Goal: Find specific page/section: Find specific page/section

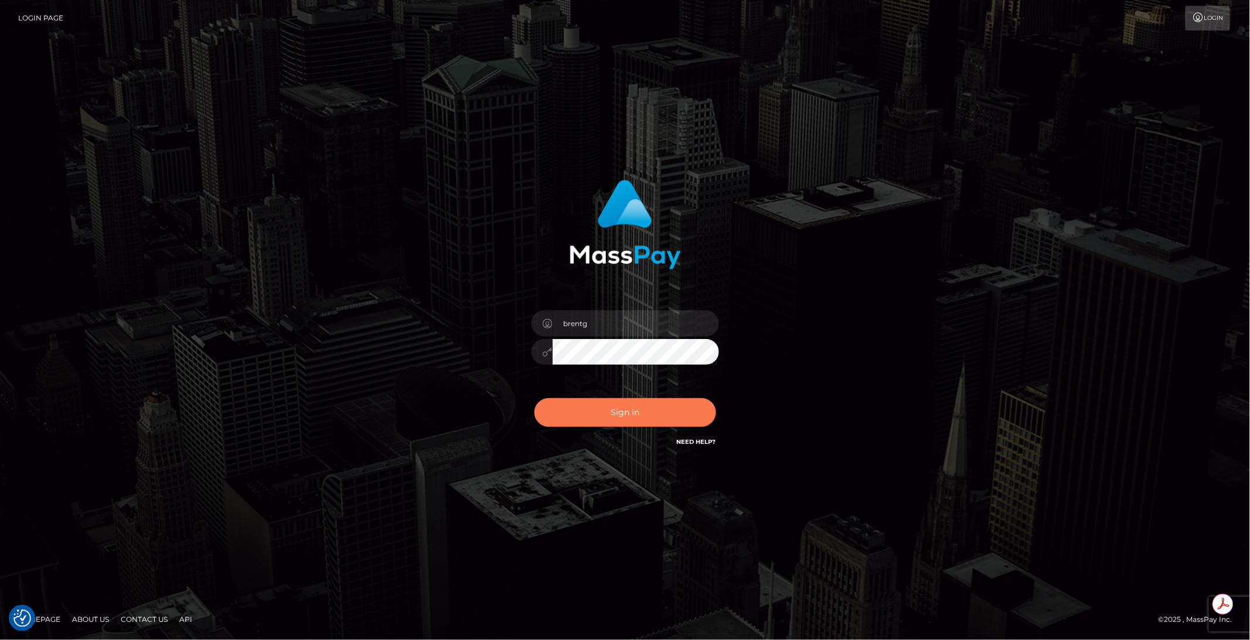
click at [609, 409] on button "Sign in" at bounding box center [625, 412] width 182 height 29
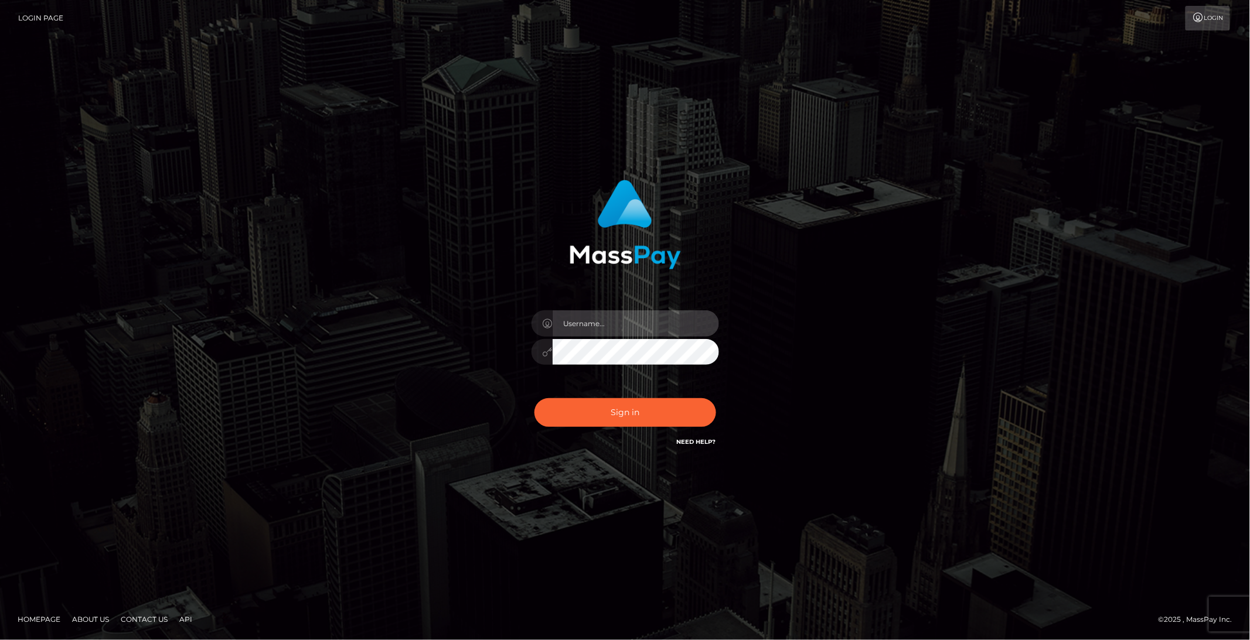
type input "brentg"
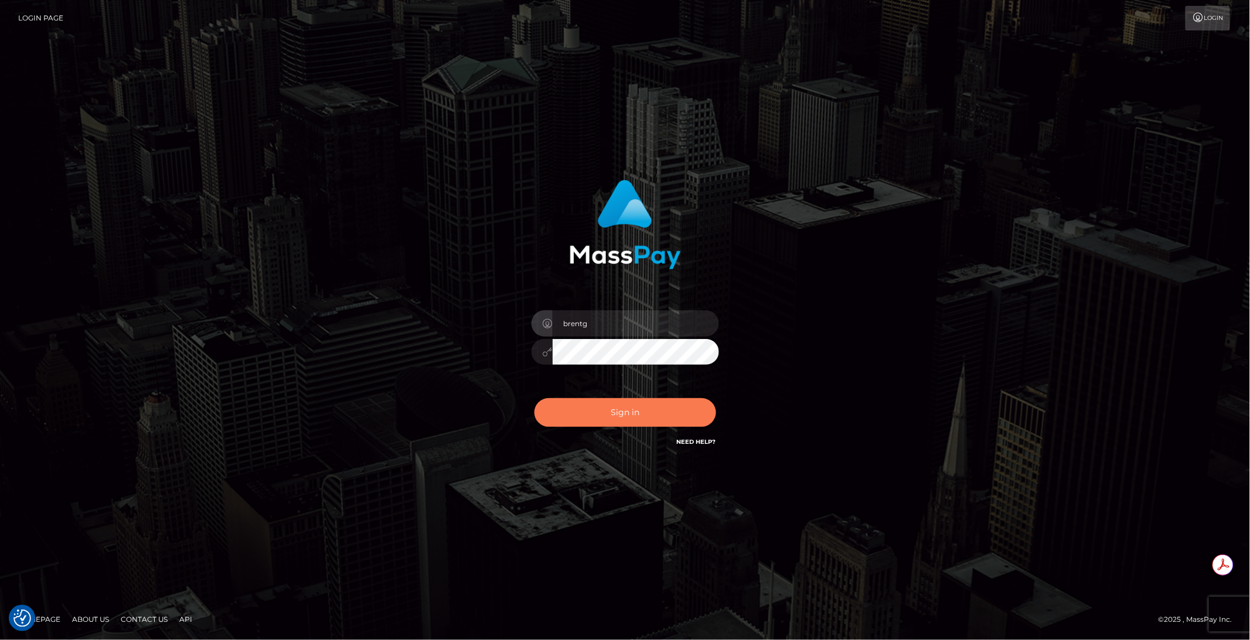
click at [606, 411] on button "Sign in" at bounding box center [625, 412] width 182 height 29
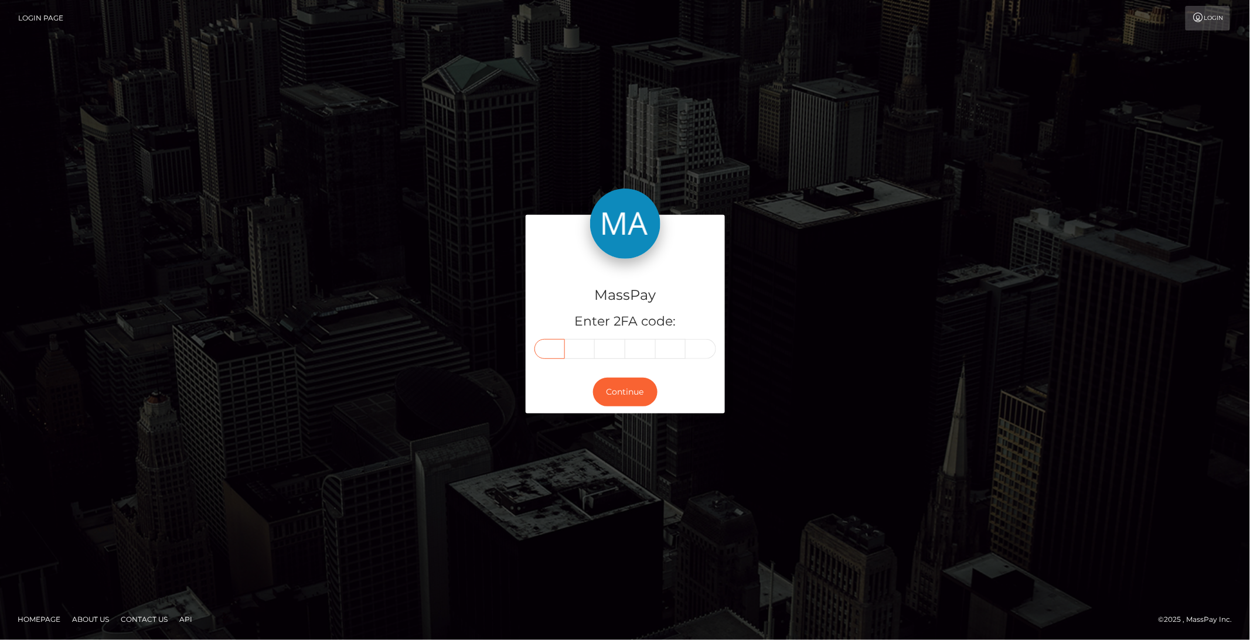
paste input "3"
type input "3"
type input "8"
type input "9"
type input "7"
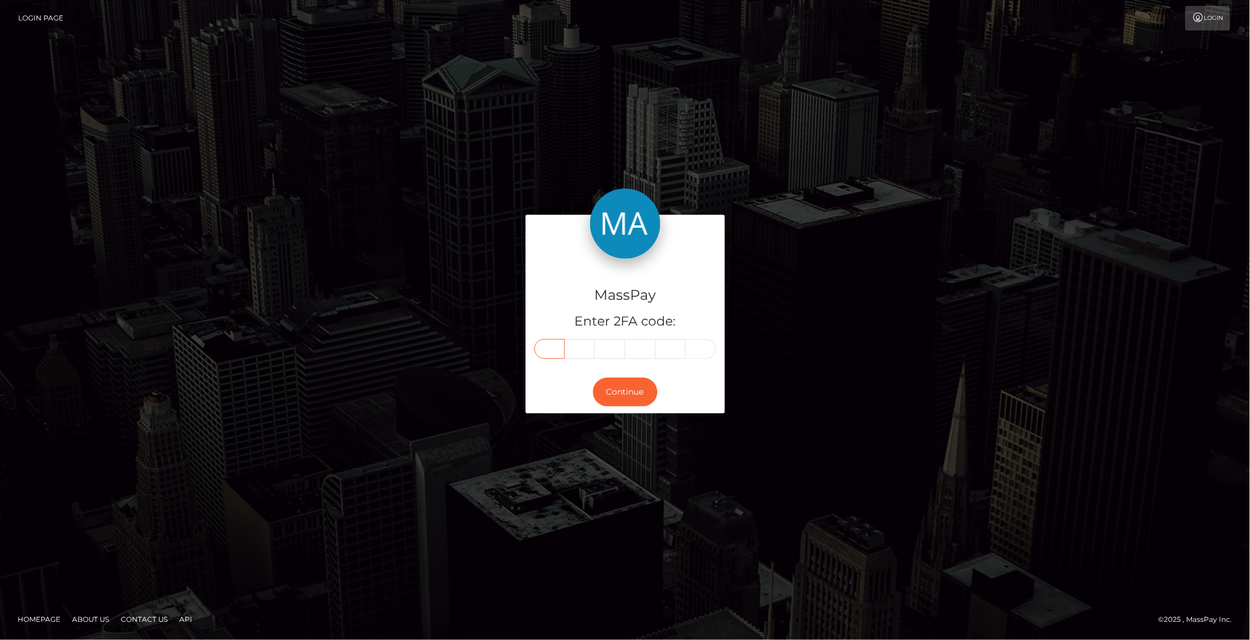
type input "5"
type input "3"
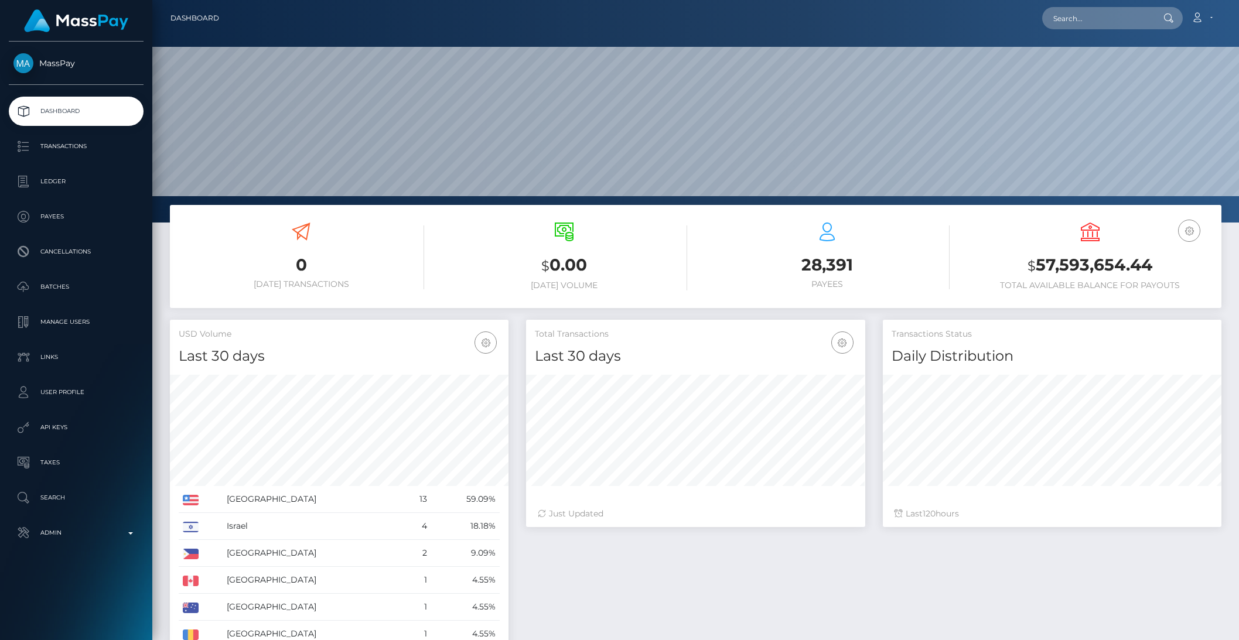
scroll to position [207, 338]
click at [1080, 26] on input "text" at bounding box center [1097, 18] width 110 height 22
paste input "poact_eSvLf84dQd3r"
type input "poact_eSvLf84dQd3r"
click at [1095, 60] on link "SwingTrading Lab LLC" at bounding box center [1095, 61] width 107 height 22
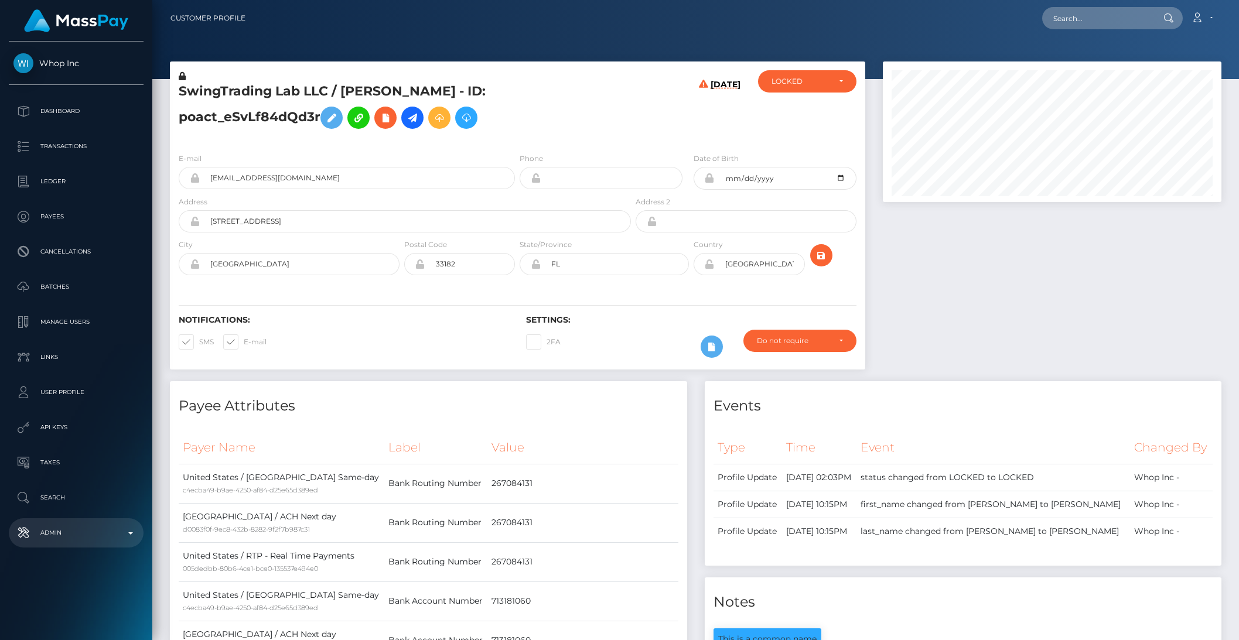
click at [80, 534] on p "Admin" at bounding box center [75, 533] width 125 height 18
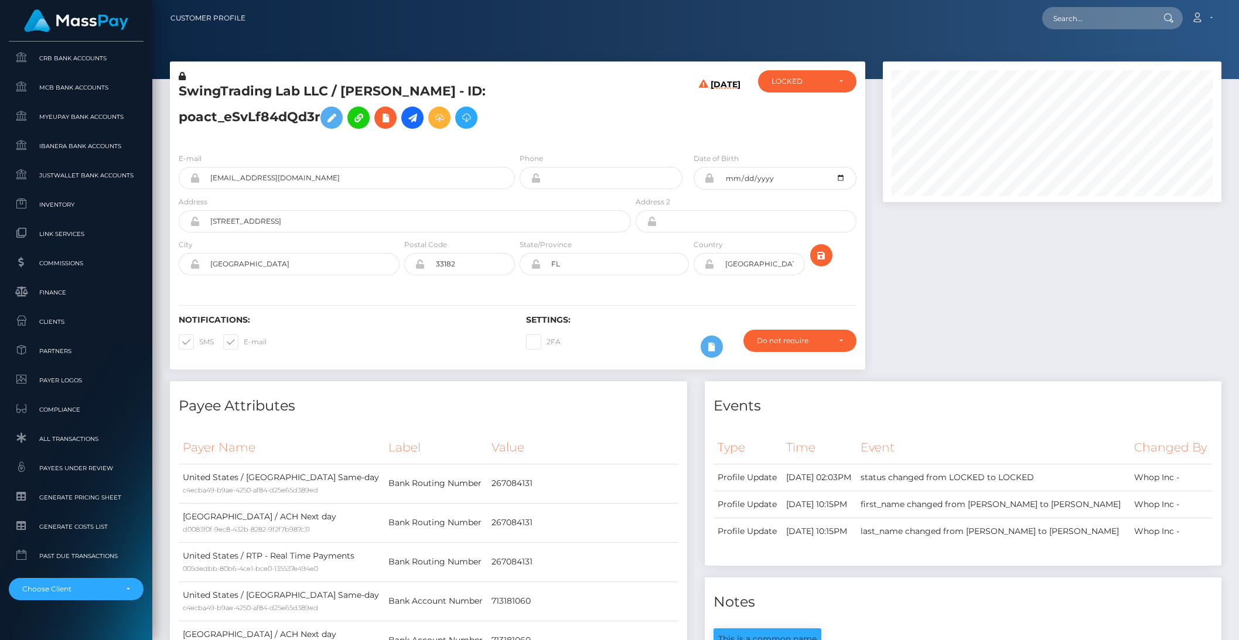
scroll to position [622, 0]
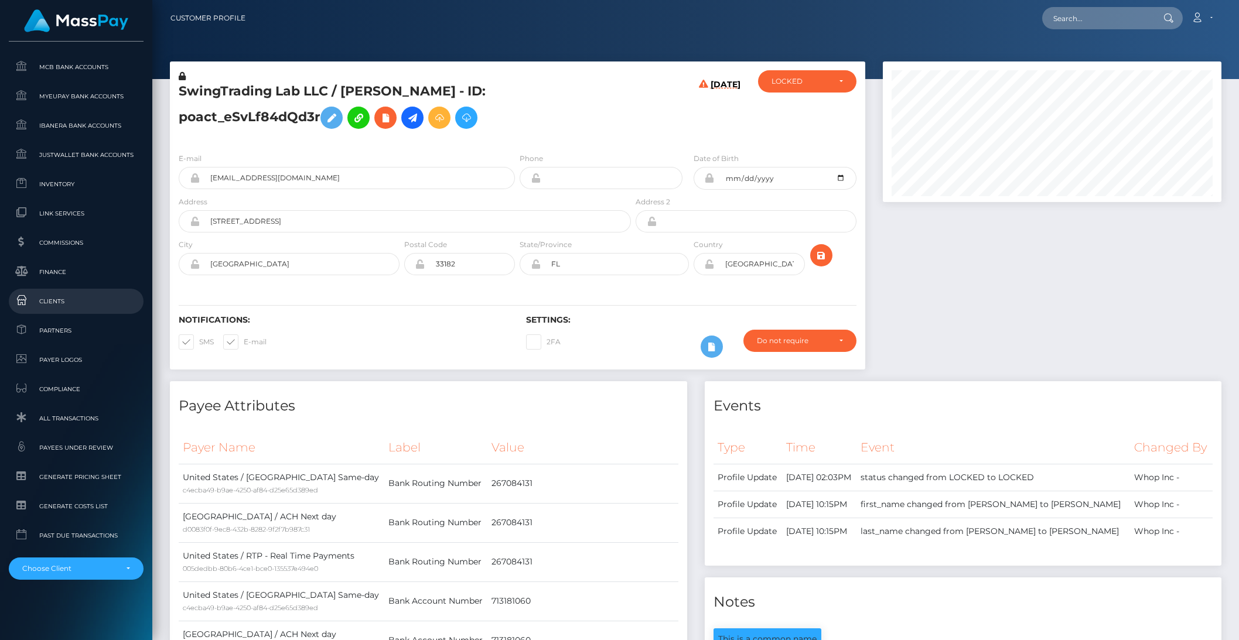
click at [44, 306] on span "Clients" at bounding box center [75, 301] width 125 height 13
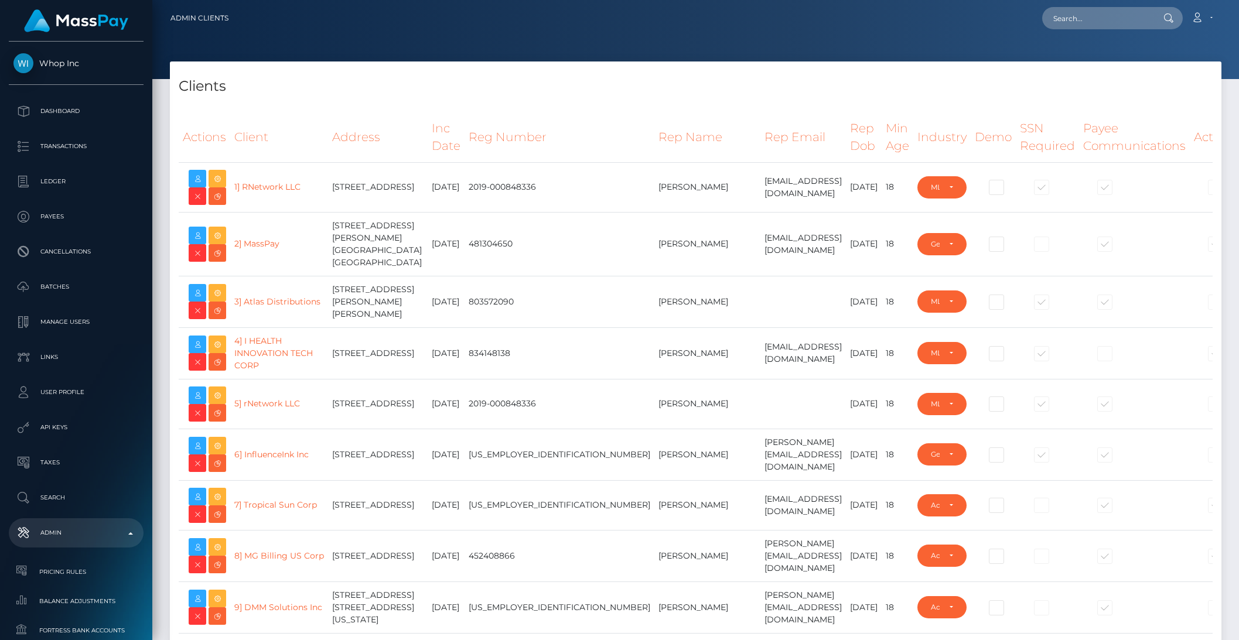
select select "223"
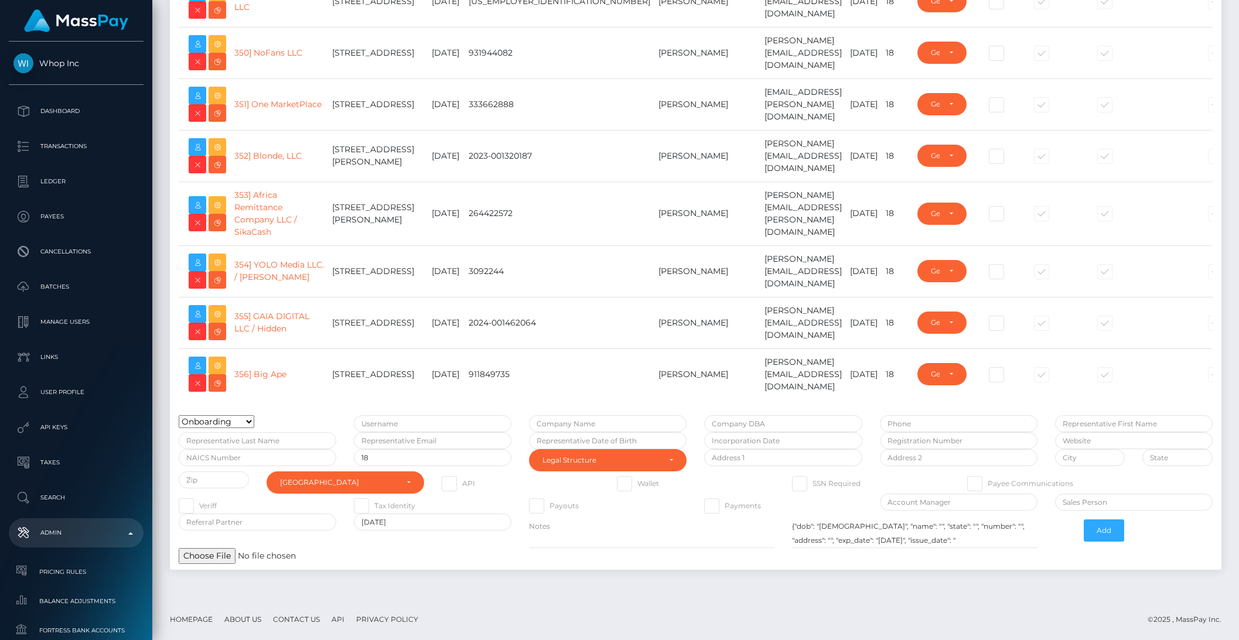
scroll to position [19947, 0]
